Goal: Task Accomplishment & Management: Manage account settings

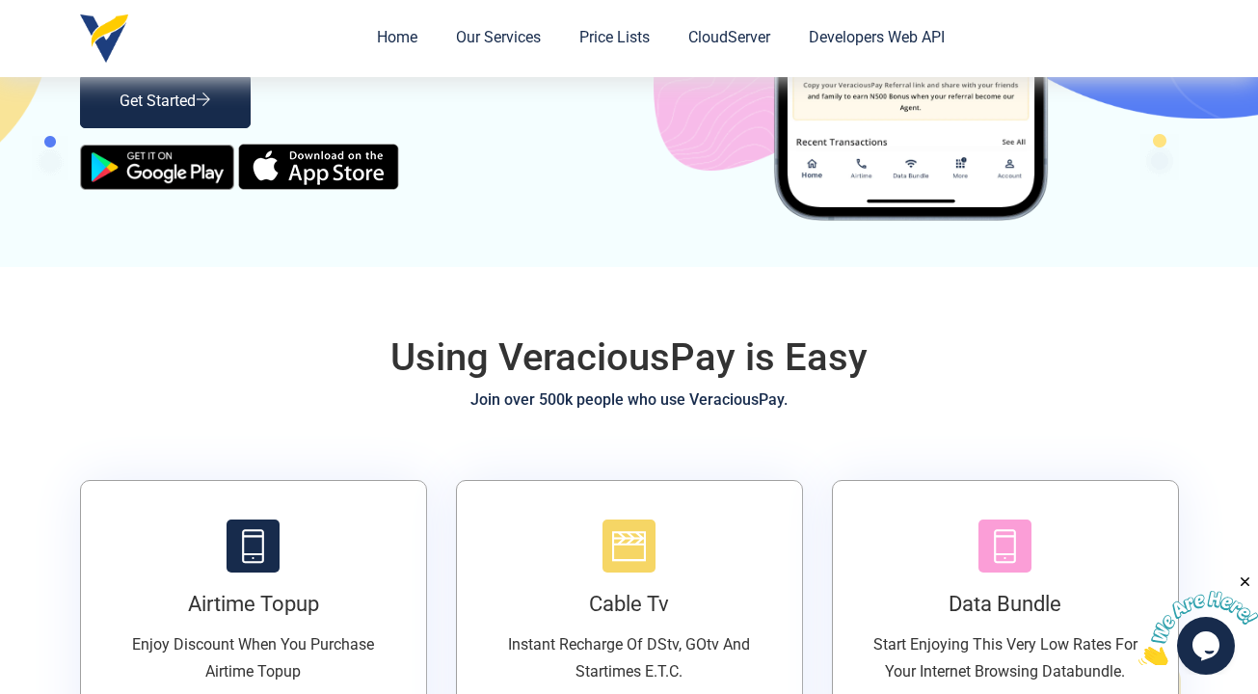
scroll to position [310, 0]
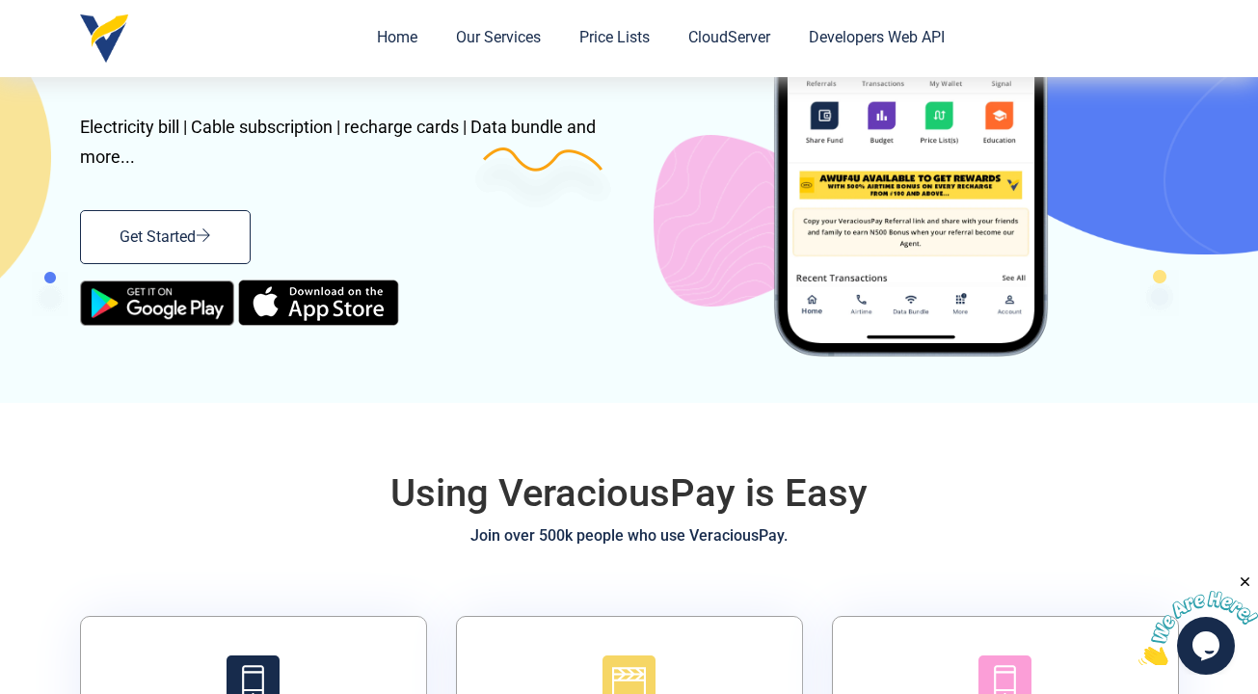
click at [226, 245] on link "Get Started" at bounding box center [165, 237] width 171 height 54
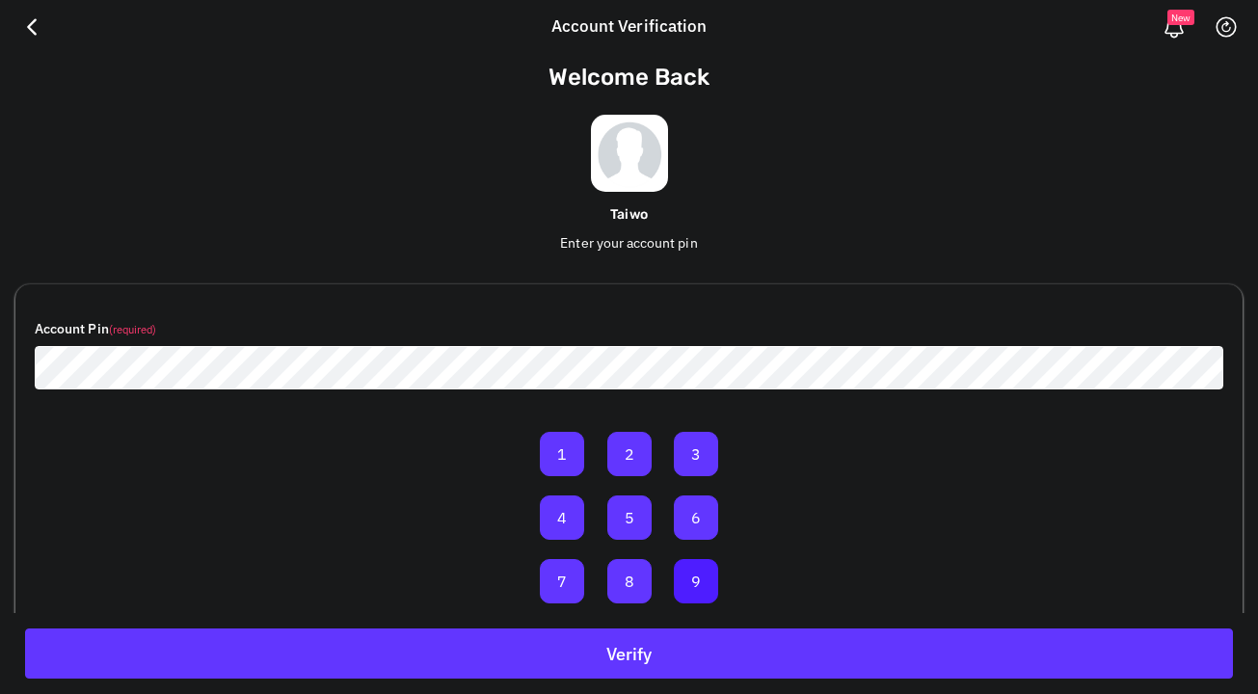
scroll to position [112, 0]
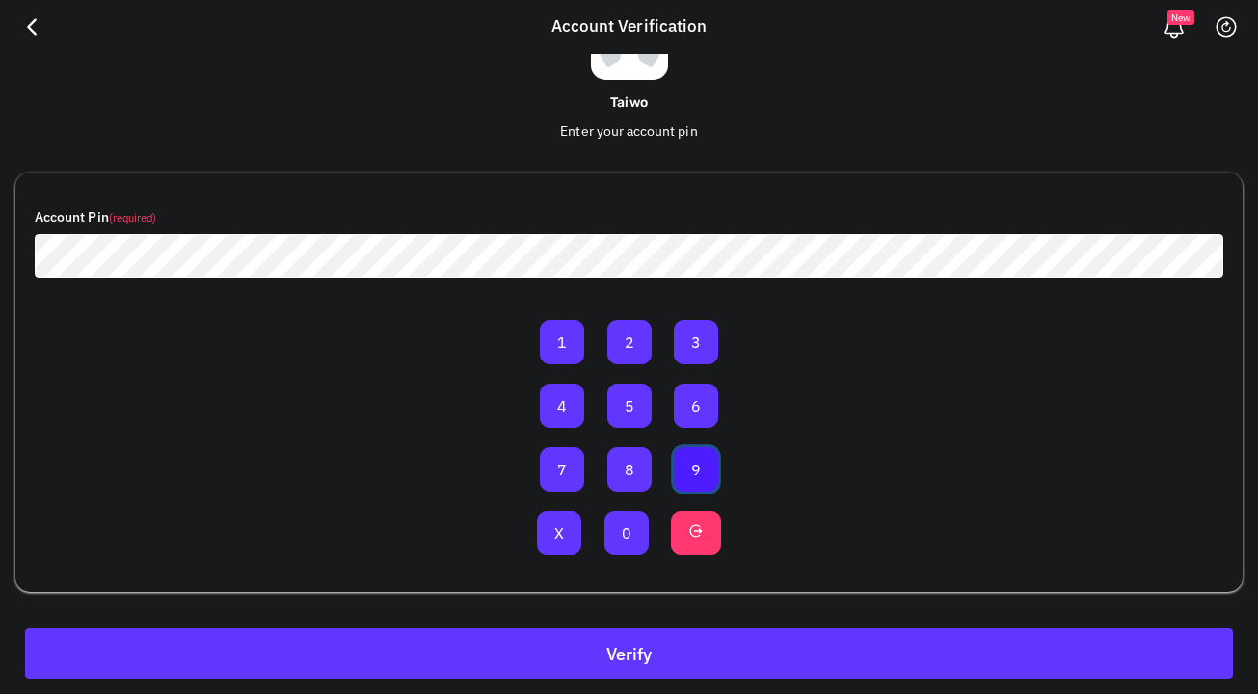
click at [703, 470] on button "9" at bounding box center [696, 469] width 44 height 44
click at [628, 530] on button "0" at bounding box center [626, 533] width 44 height 44
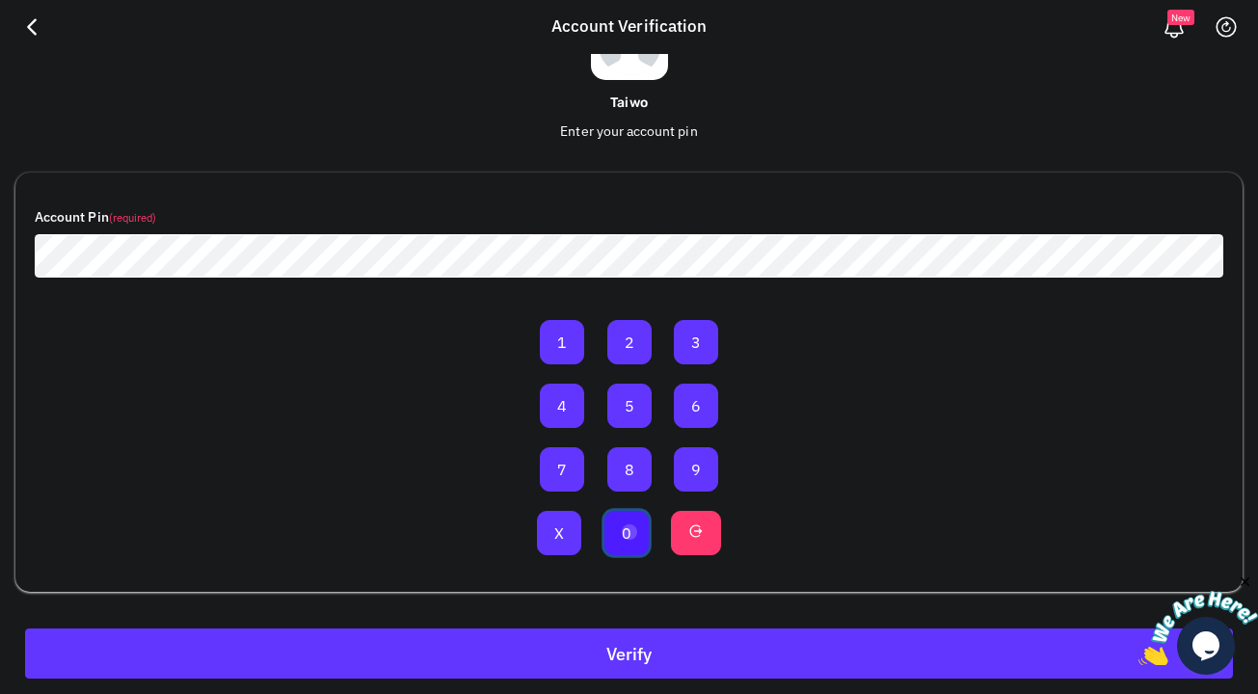
scroll to position [0, 0]
click at [628, 530] on button "0" at bounding box center [626, 533] width 44 height 44
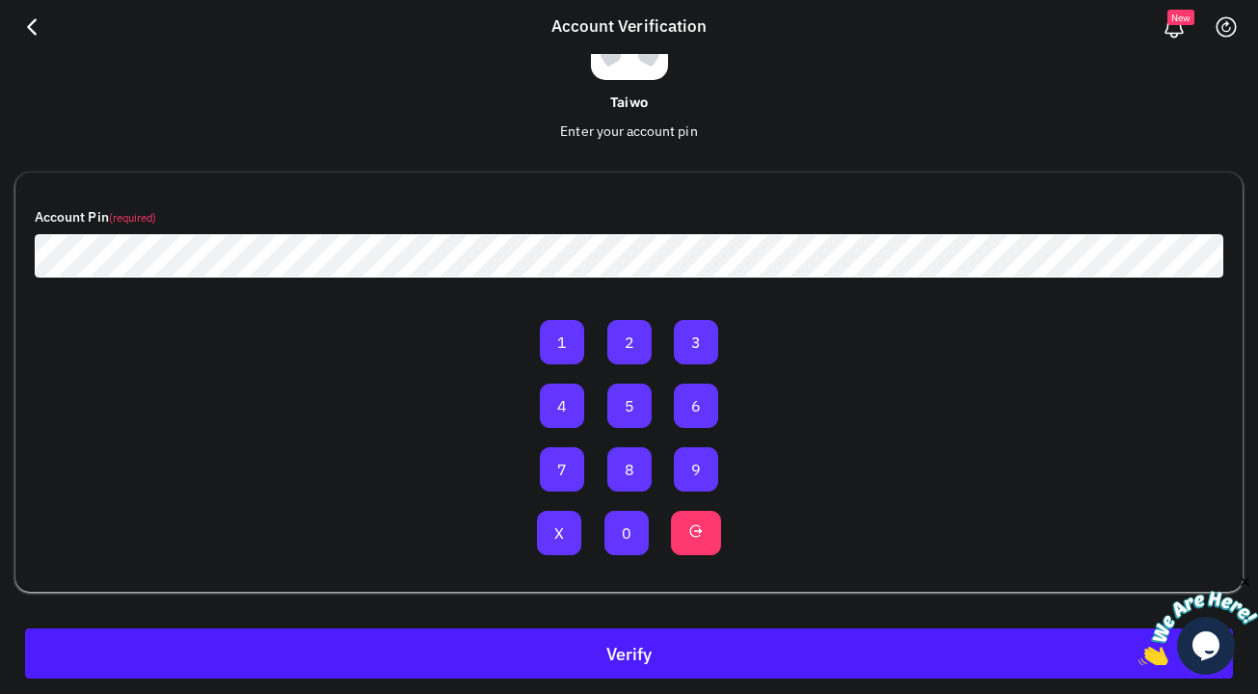
click at [675, 646] on button "Verify" at bounding box center [629, 653] width 1208 height 50
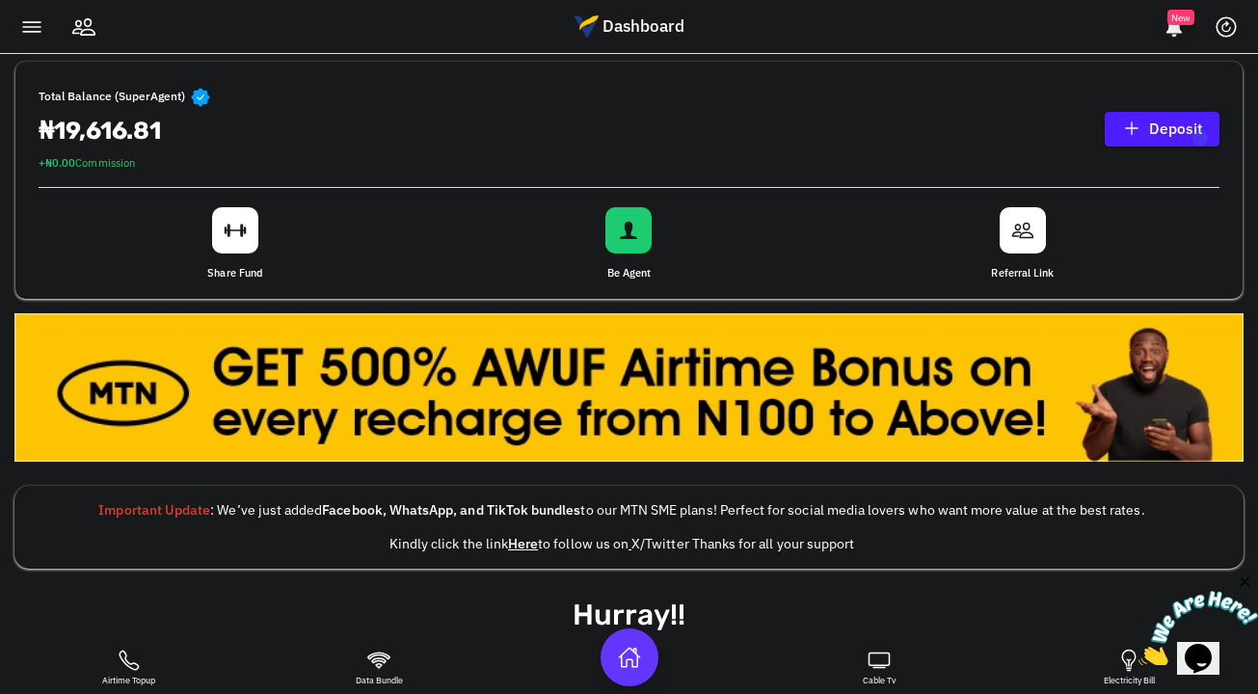
click at [1201, 137] on link "Deposit" at bounding box center [1162, 129] width 115 height 35
